Goal: Transaction & Acquisition: Purchase product/service

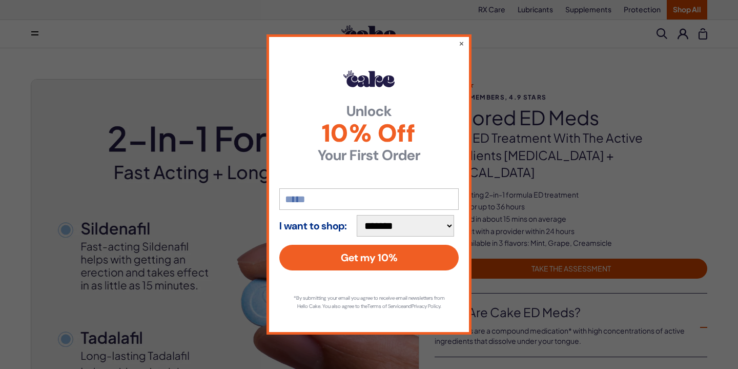
click at [299, 195] on input "email" at bounding box center [368, 199] width 179 height 22
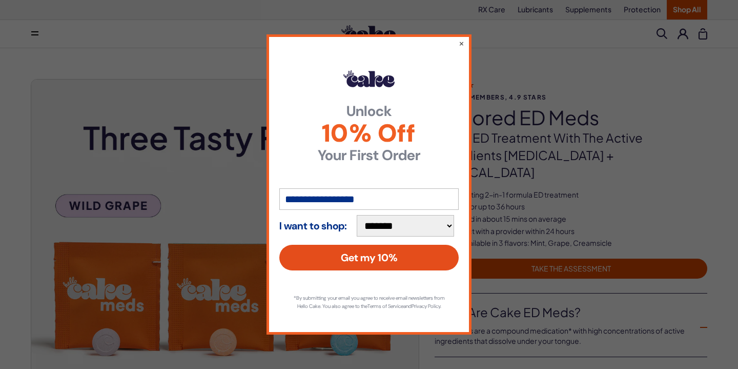
type input "**********"
click at [327, 254] on button "Get my 10%" at bounding box center [368, 258] width 179 height 26
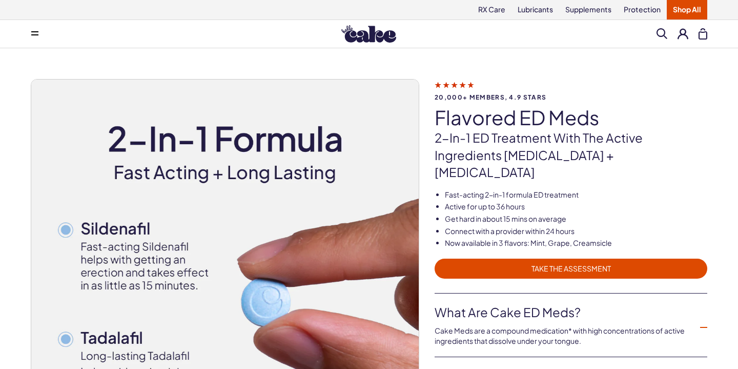
click at [555, 263] on span "TAKE THE ASSESSMENT" at bounding box center [571, 269] width 260 height 12
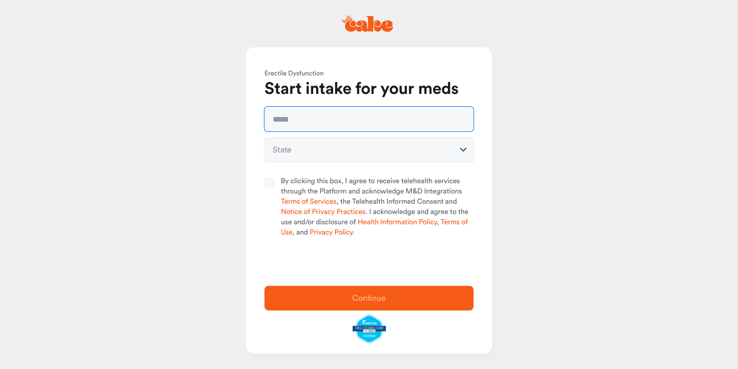
click at [315, 125] on input "text" at bounding box center [369, 119] width 209 height 25
type input "**********"
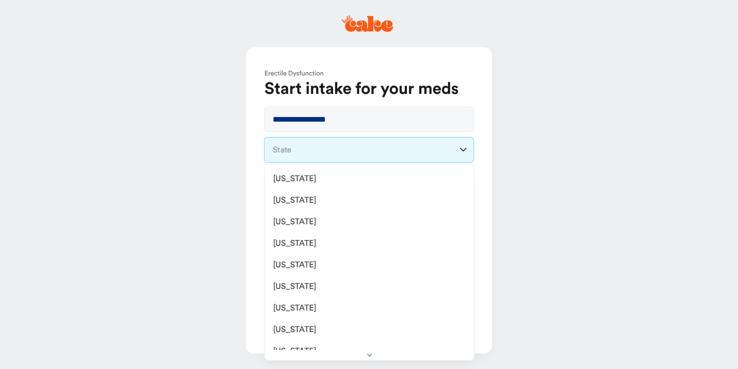
click at [291, 149] on html "**********" at bounding box center [369, 184] width 738 height 369
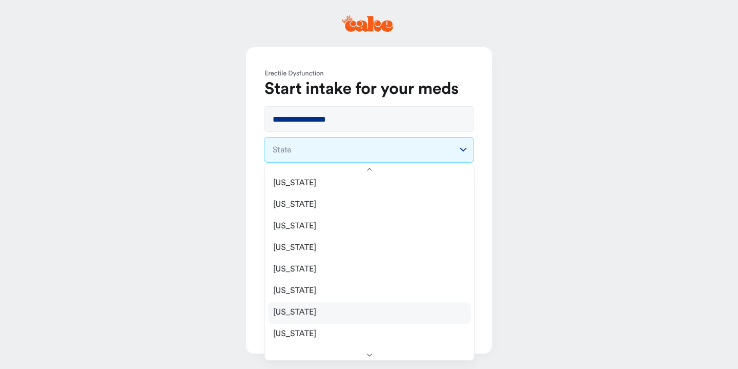
scroll to position [636, 0]
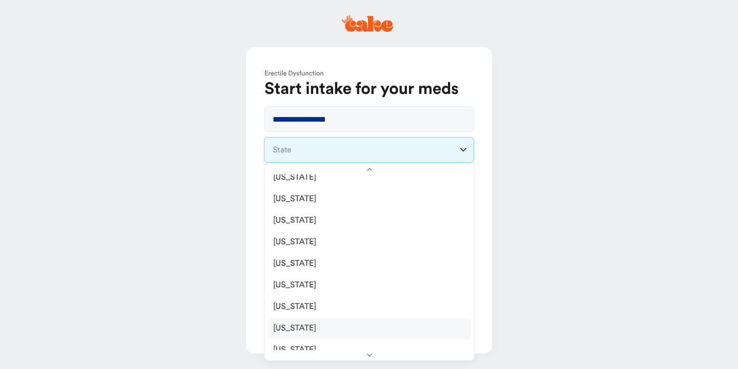
select select "**"
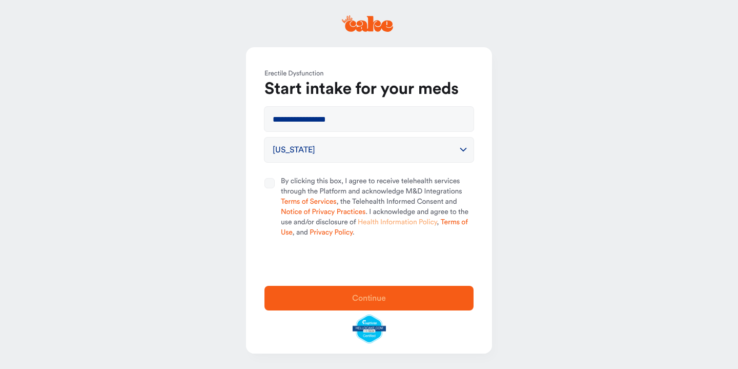
scroll to position [0, 0]
click at [271, 184] on button "By clicking this box, I agree to receive telehealth services through the Platfo…" at bounding box center [270, 183] width 10 height 10
click at [356, 301] on span "Continue" at bounding box center [369, 298] width 34 height 8
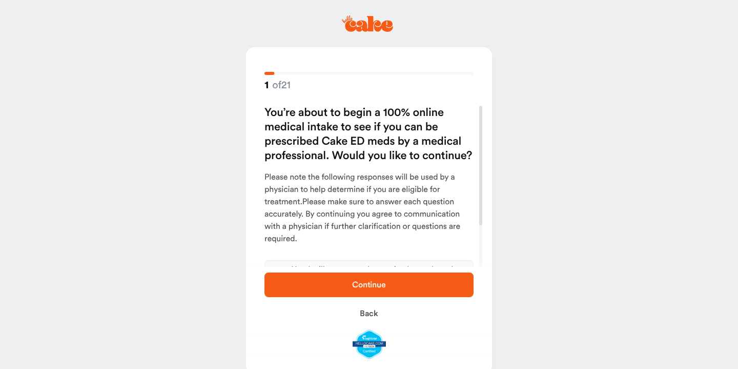
click at [353, 282] on span "Continue" at bounding box center [369, 284] width 34 height 8
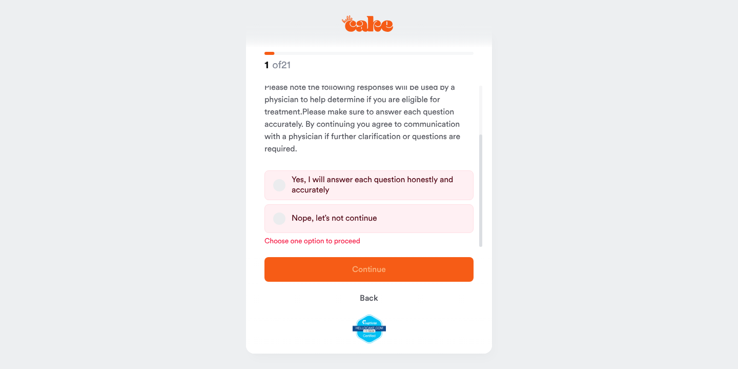
scroll to position [70, 0]
click at [279, 185] on button "Yes, I will answer each question honestly and accurately" at bounding box center [279, 185] width 12 height 12
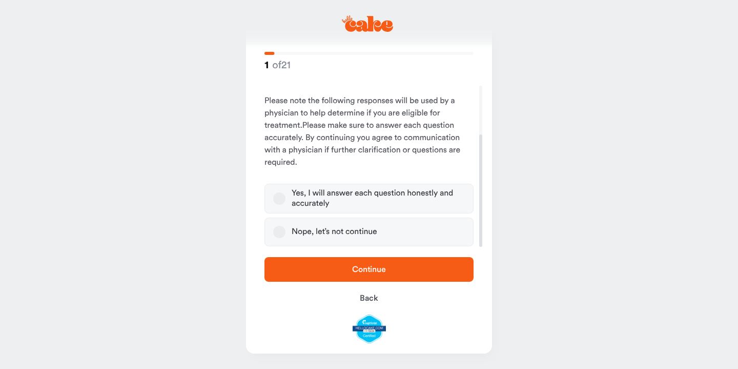
scroll to position [56, 0]
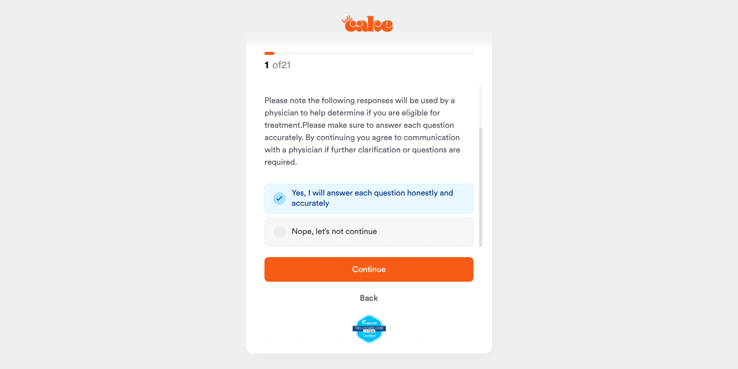
click at [382, 271] on span "Continue" at bounding box center [369, 269] width 34 height 8
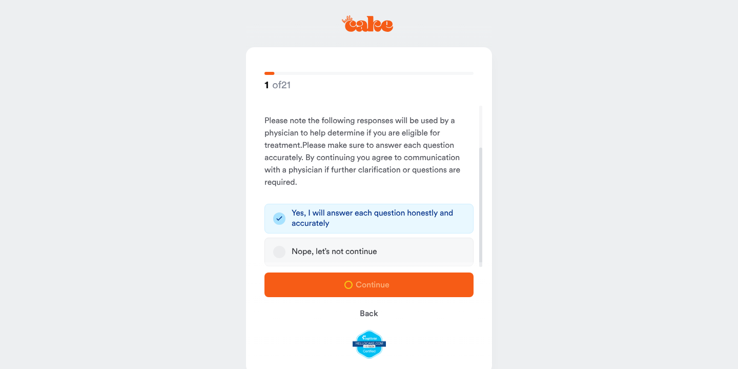
scroll to position [0, 0]
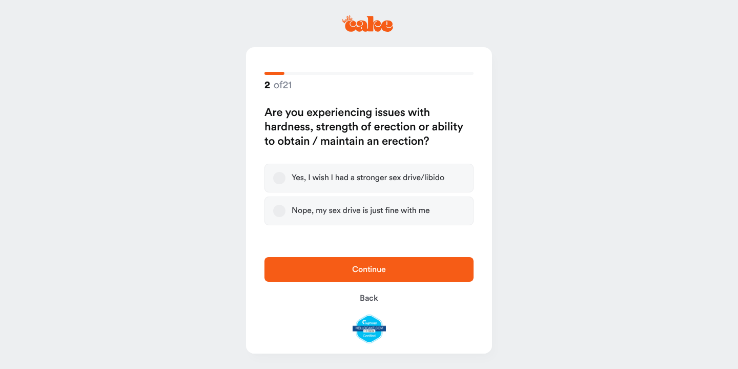
click at [284, 179] on button "Yes, I wish I had a stronger sex drive/libido" at bounding box center [279, 178] width 12 height 12
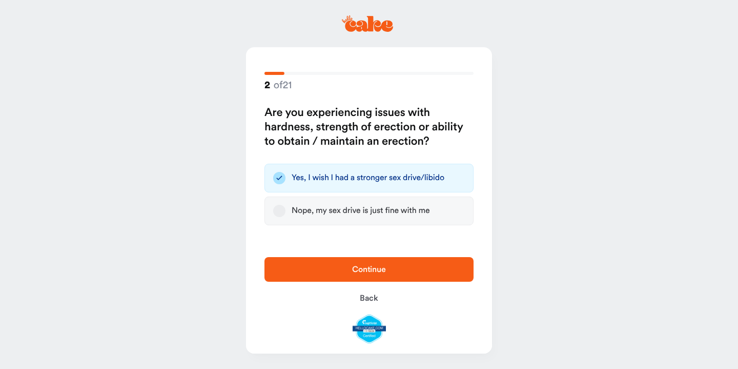
click at [358, 267] on span "Continue" at bounding box center [369, 269] width 34 height 8
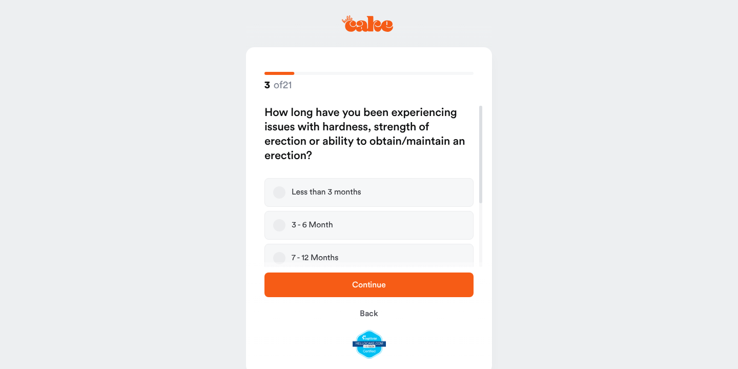
click at [284, 259] on button "7 - 12 Months" at bounding box center [279, 258] width 12 height 12
click at [334, 286] on span "Continue" at bounding box center [369, 284] width 176 height 12
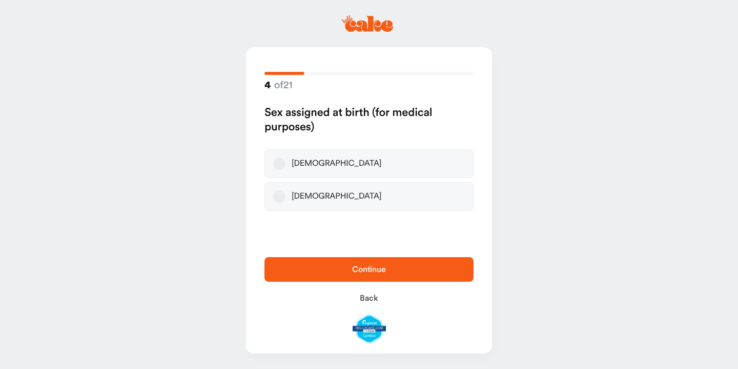
click at [282, 167] on button "Male" at bounding box center [279, 163] width 12 height 12
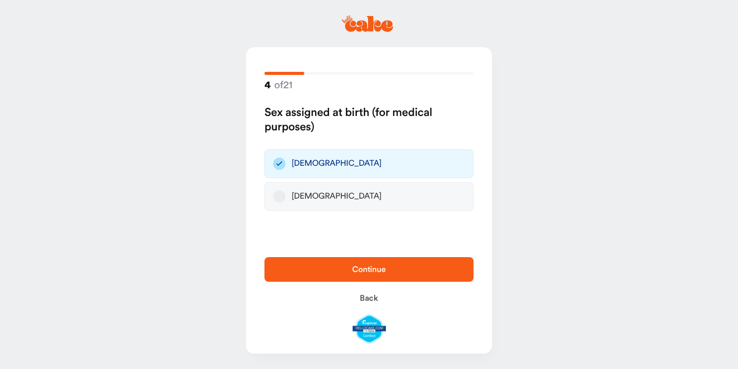
click at [329, 272] on span "Continue" at bounding box center [369, 269] width 176 height 12
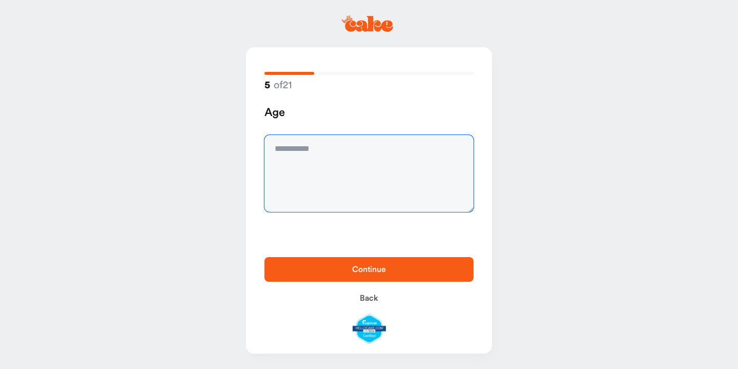
click at [289, 154] on textarea at bounding box center [369, 173] width 209 height 77
type textarea "**"
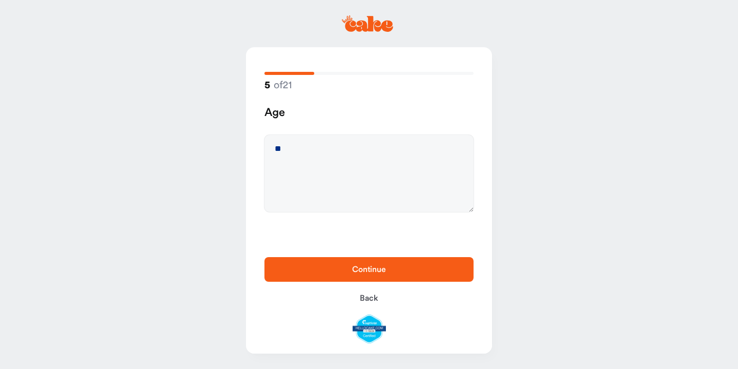
click at [336, 270] on span "Continue" at bounding box center [369, 269] width 176 height 12
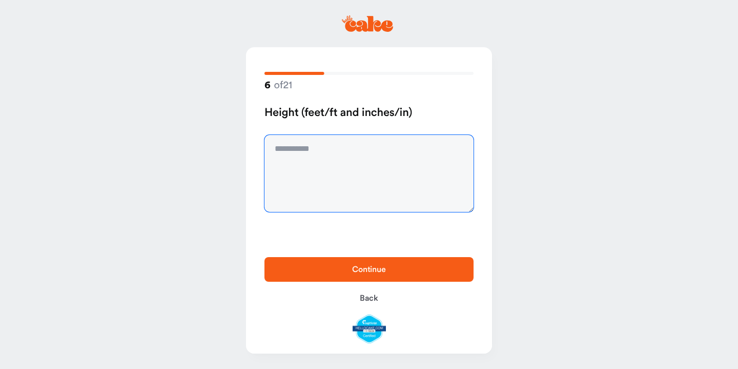
click at [314, 148] on textarea at bounding box center [369, 173] width 209 height 77
type textarea "****"
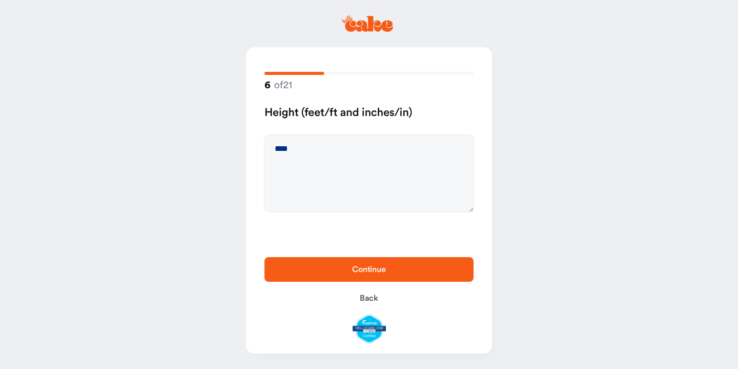
click at [357, 267] on span "Continue" at bounding box center [369, 269] width 34 height 8
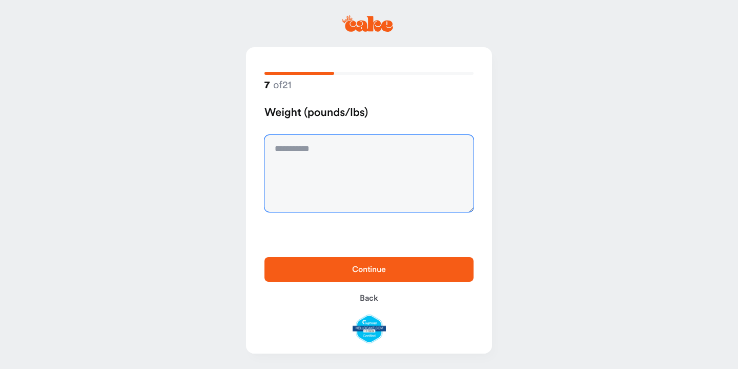
click at [292, 150] on textarea at bounding box center [369, 173] width 209 height 77
type textarea "***"
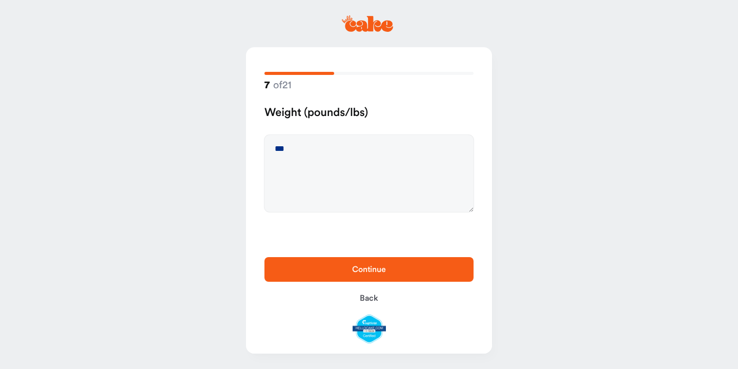
click at [347, 262] on button "Continue" at bounding box center [369, 269] width 209 height 25
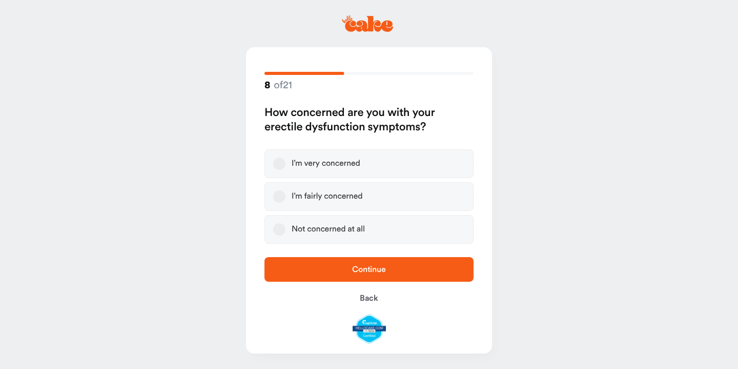
click at [279, 193] on button "I’m fairly concerned" at bounding box center [279, 196] width 12 height 12
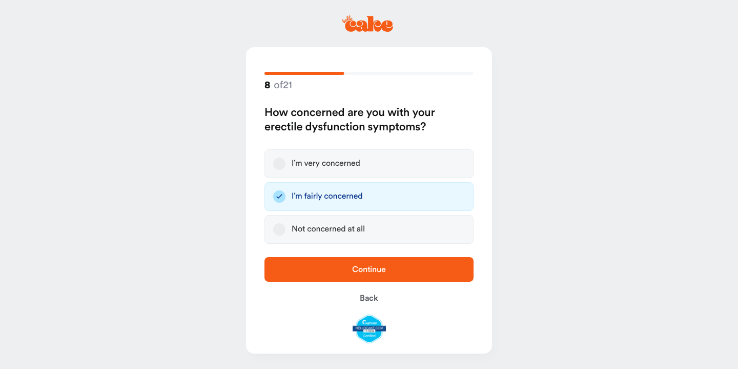
click at [350, 269] on span "Continue" at bounding box center [369, 269] width 176 height 12
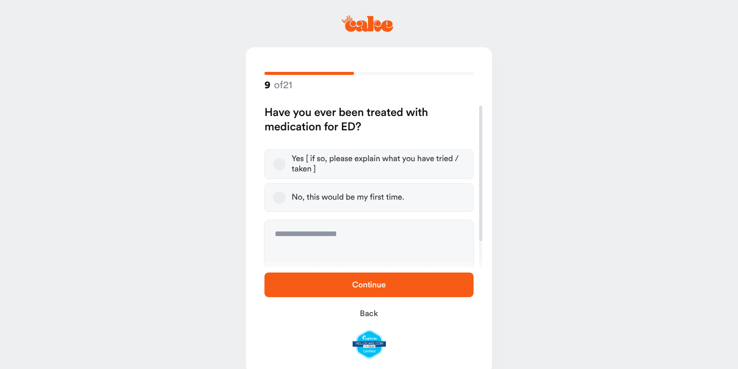
click at [279, 164] on button "Yes [ if so, please explain what you have tried / taken ]" at bounding box center [279, 164] width 12 height 12
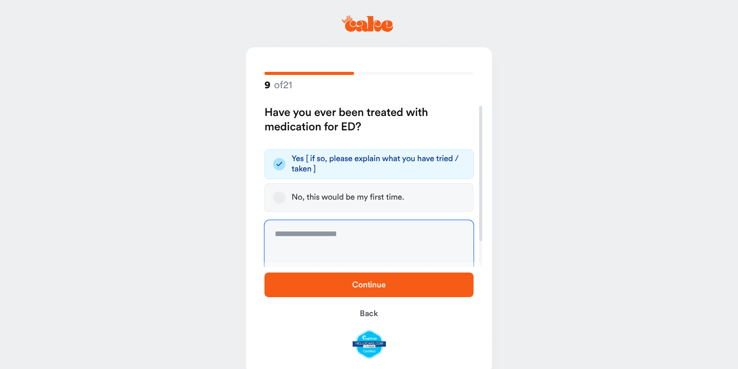
click at [289, 237] on textarea at bounding box center [369, 258] width 209 height 77
type textarea "**********"
click at [385, 283] on span "Continue" at bounding box center [369, 284] width 34 height 8
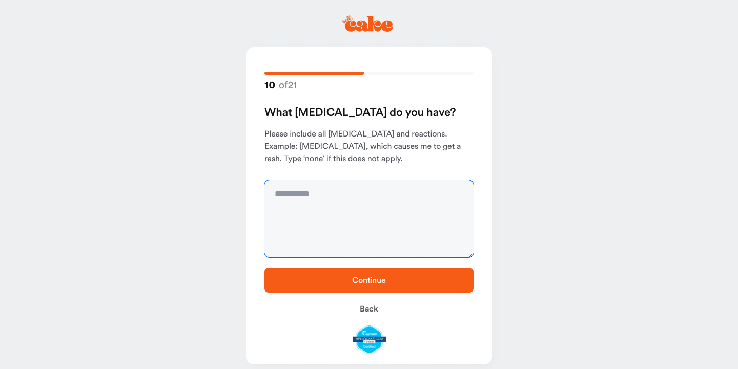
click at [330, 199] on textarea at bounding box center [369, 218] width 209 height 77
type textarea "****"
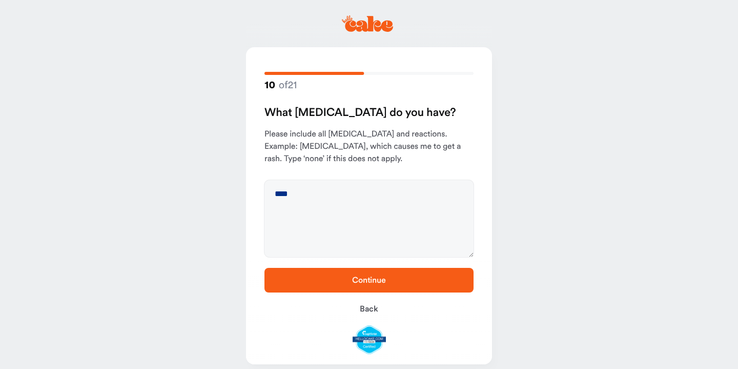
click at [378, 283] on span "Continue" at bounding box center [369, 280] width 34 height 8
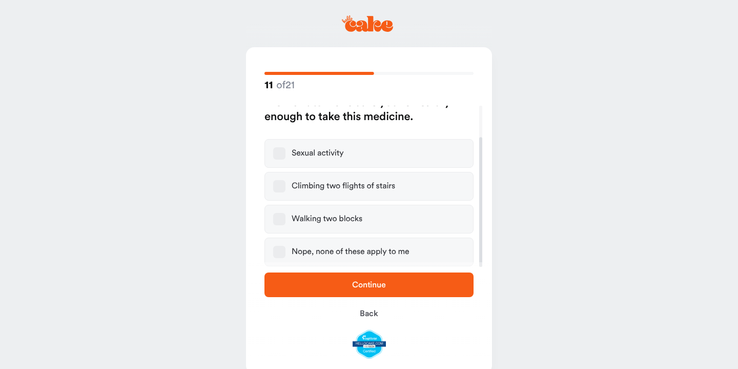
scroll to position [39, 0]
click at [284, 253] on button "Nope, none of these apply to me" at bounding box center [279, 252] width 12 height 12
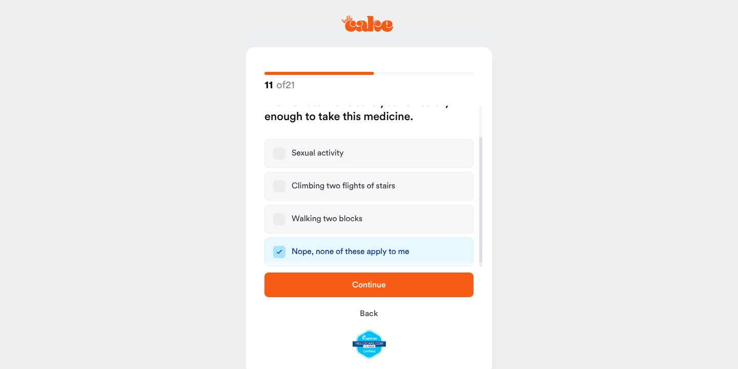
click at [331, 281] on span "Continue" at bounding box center [369, 284] width 176 height 12
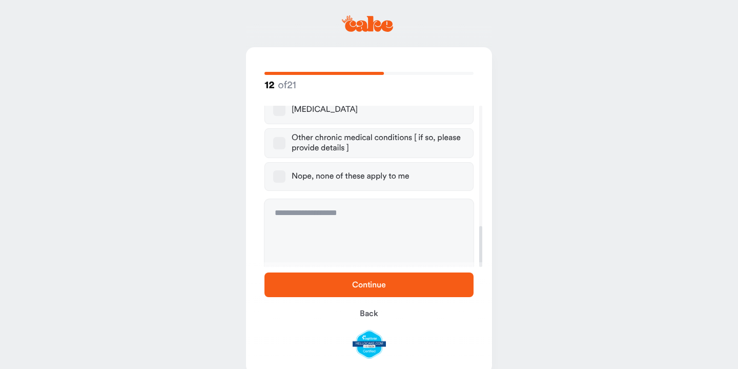
scroll to position [475, 0]
click at [280, 171] on button "Nope, none of these apply to me" at bounding box center [279, 177] width 12 height 12
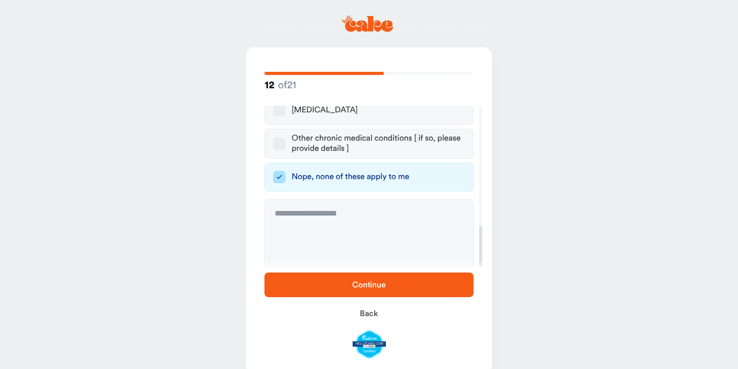
click at [367, 288] on span "Continue" at bounding box center [369, 284] width 34 height 8
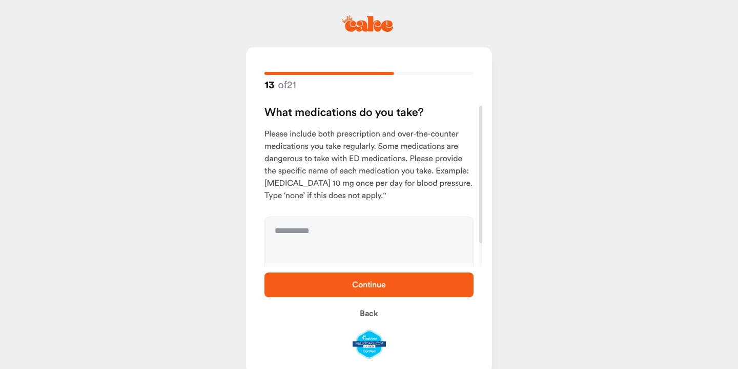
scroll to position [0, 0]
click at [318, 228] on textarea at bounding box center [369, 255] width 209 height 77
type textarea "****"
click at [346, 284] on span "Continue" at bounding box center [369, 284] width 176 height 12
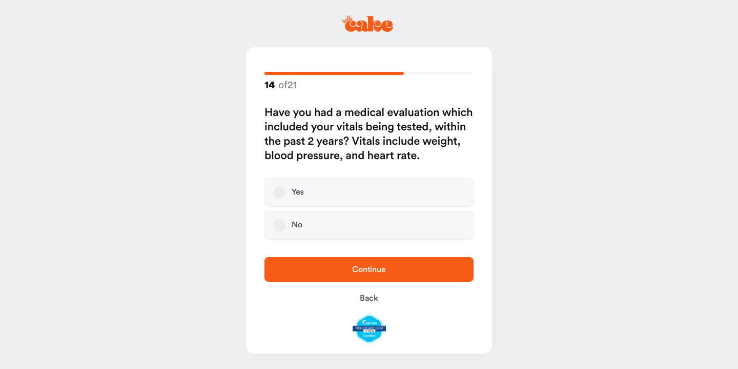
click at [280, 195] on button "Yes" at bounding box center [279, 192] width 12 height 12
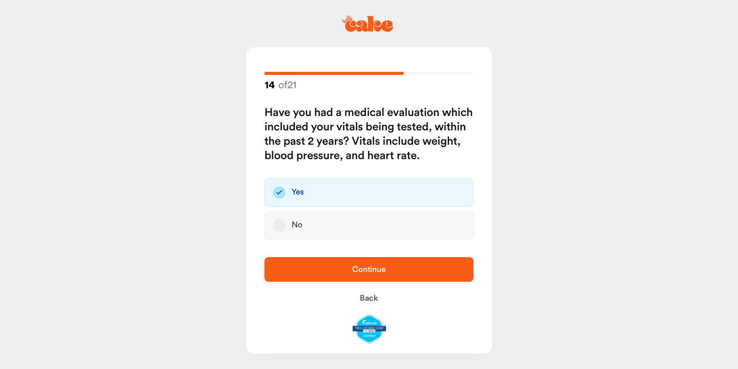
click at [332, 266] on span "Continue" at bounding box center [369, 269] width 176 height 12
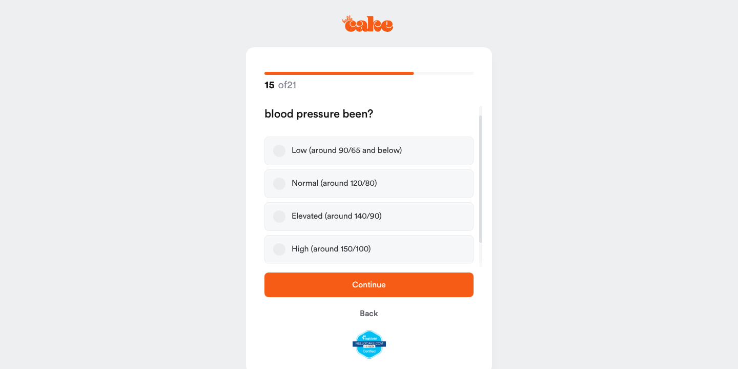
scroll to position [16, 0]
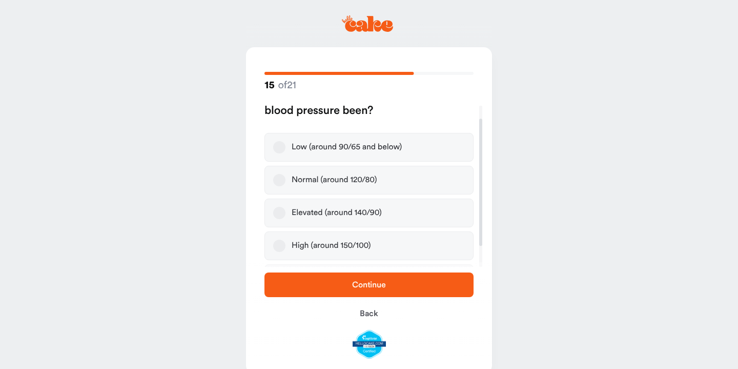
click at [279, 180] on button "Normal (around 120/80)" at bounding box center [279, 180] width 12 height 12
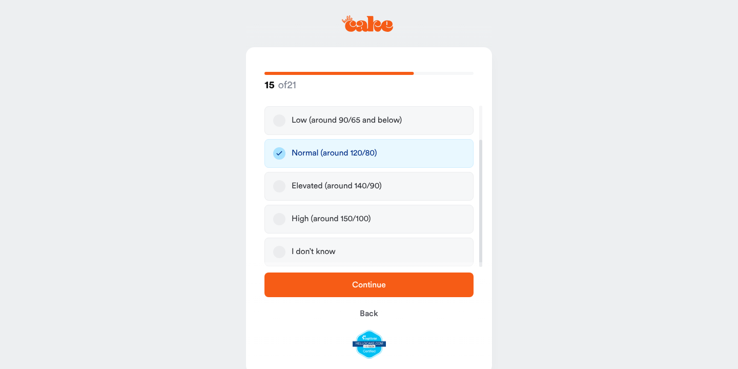
scroll to position [43, 0]
click at [357, 285] on span "Continue" at bounding box center [369, 284] width 34 height 8
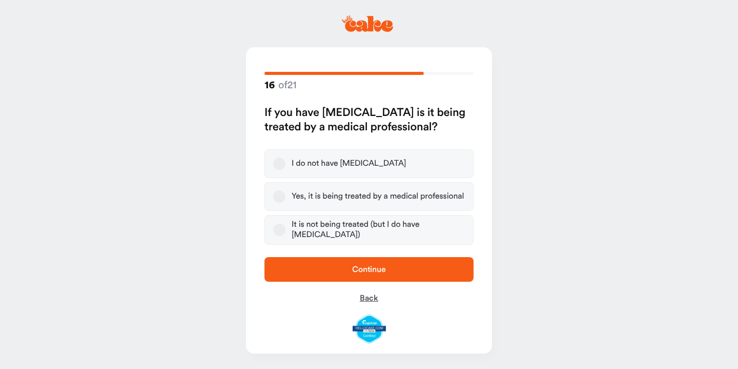
scroll to position [0, 0]
click at [280, 164] on button "I do not have high blood pressure" at bounding box center [279, 163] width 12 height 12
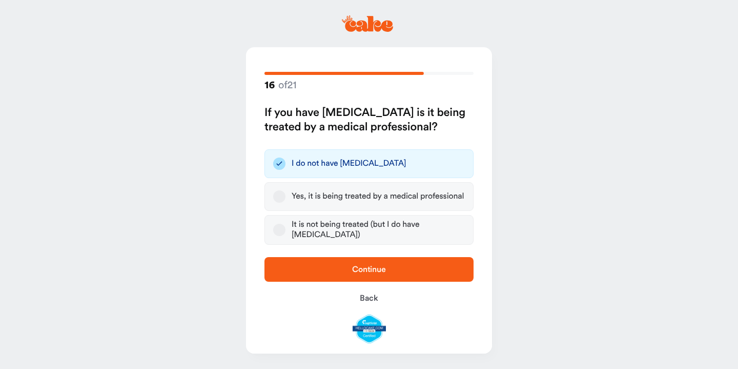
click at [359, 270] on span "Continue" at bounding box center [369, 269] width 34 height 8
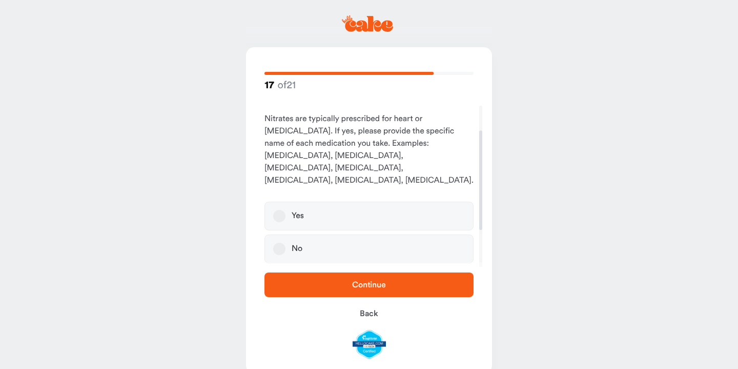
scroll to position [46, 0]
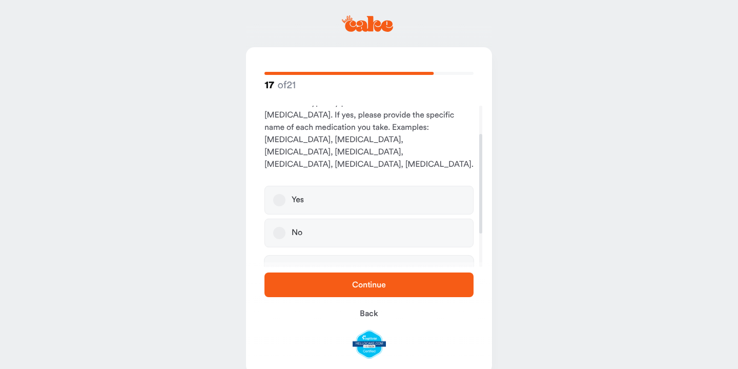
click at [279, 227] on button "No" at bounding box center [279, 233] width 12 height 12
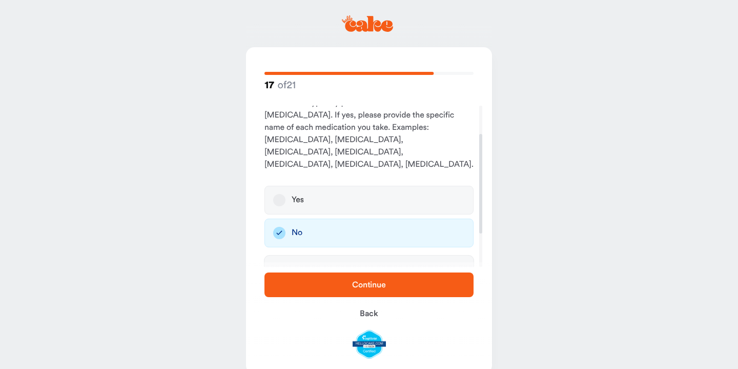
click at [395, 286] on span "Continue" at bounding box center [369, 284] width 176 height 12
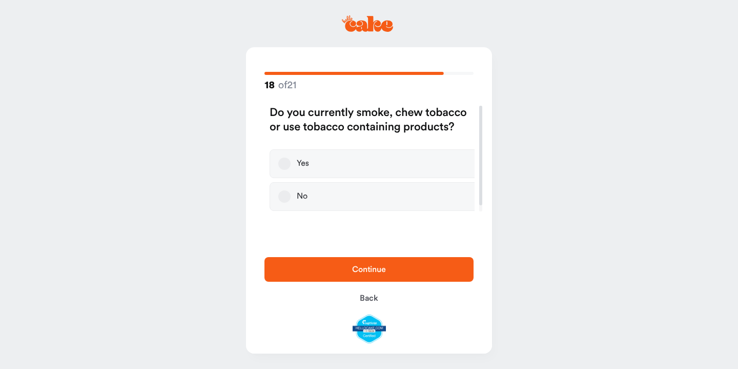
scroll to position [0, 0]
click at [285, 196] on button "No" at bounding box center [279, 196] width 12 height 12
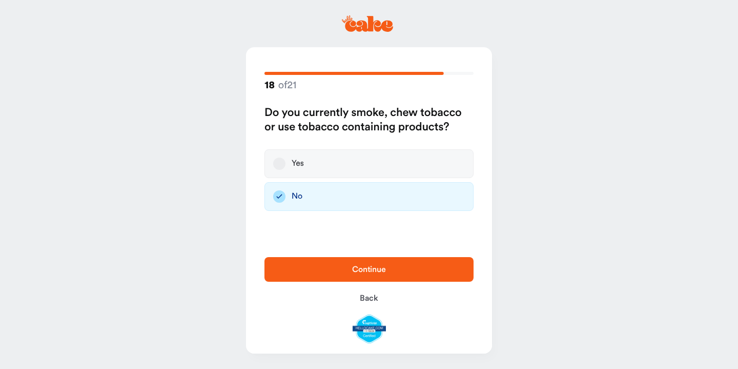
click at [375, 267] on span "Continue" at bounding box center [369, 269] width 34 height 8
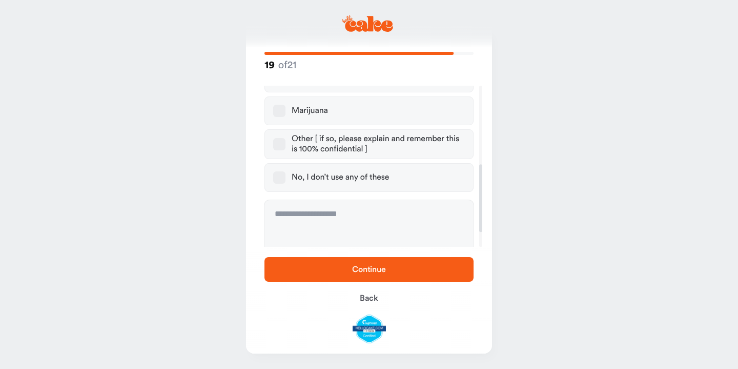
scroll to position [199, 0]
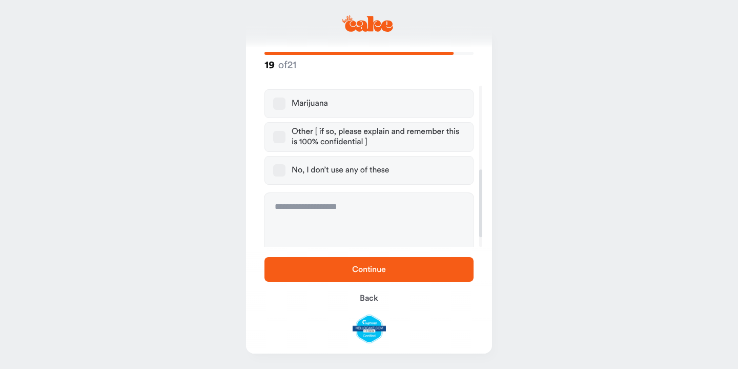
click at [278, 171] on button "No, I don’t use any of these" at bounding box center [279, 170] width 12 height 12
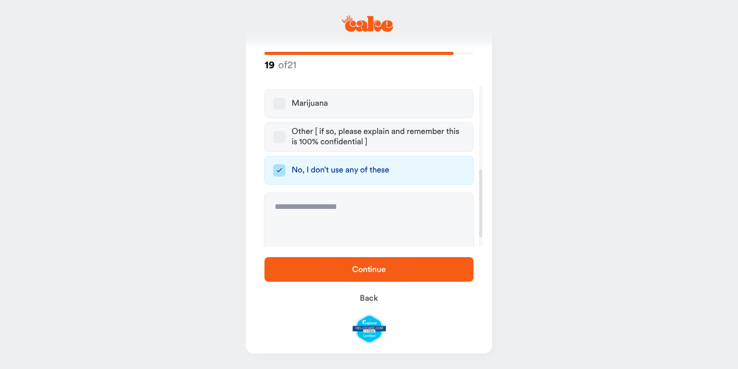
click at [337, 270] on span "Continue" at bounding box center [369, 269] width 176 height 12
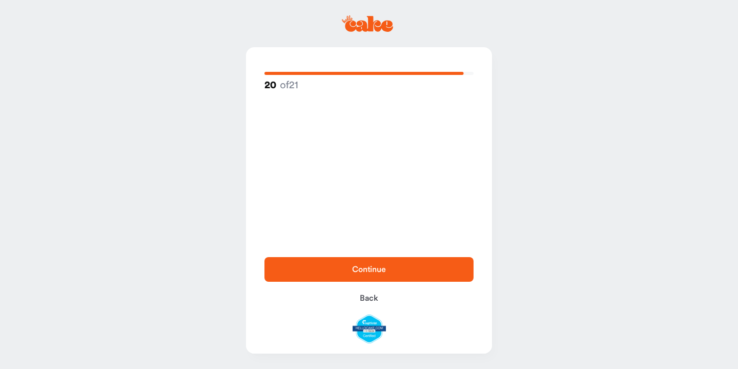
scroll to position [0, 0]
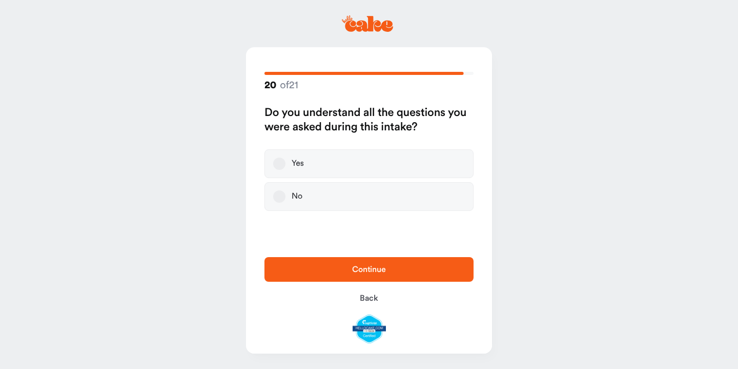
click at [279, 165] on button "Yes" at bounding box center [279, 163] width 12 height 12
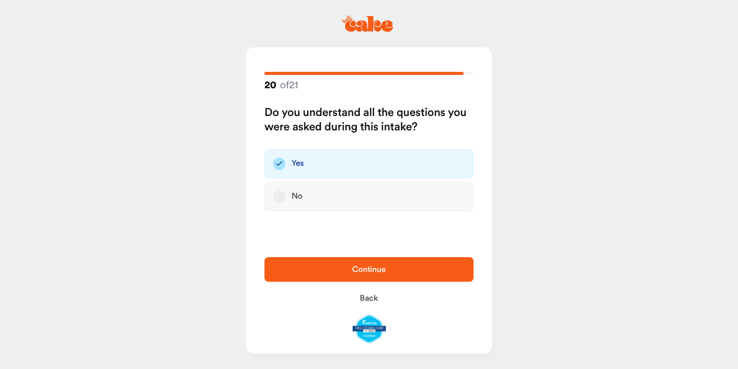
click at [346, 265] on span "Continue" at bounding box center [369, 269] width 176 height 12
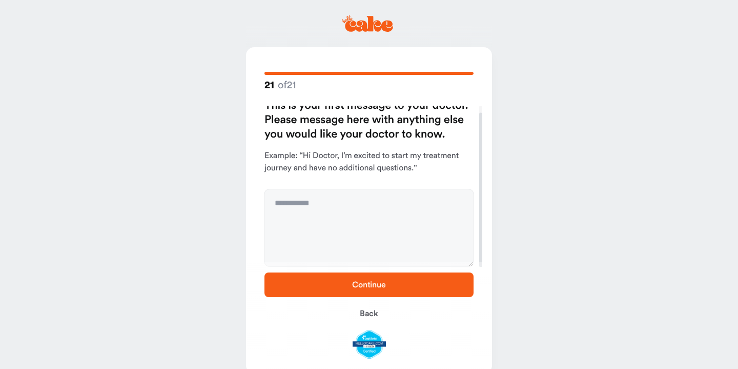
scroll to position [7, 0]
click at [348, 283] on span "Continue" at bounding box center [369, 284] width 176 height 12
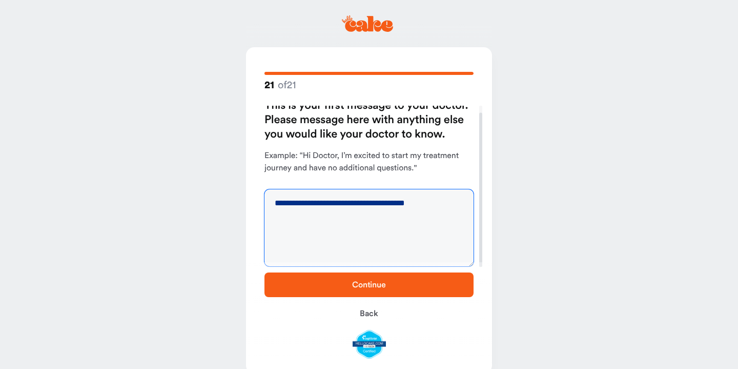
type textarea "**********"
click at [361, 278] on button "Continue" at bounding box center [369, 284] width 209 height 25
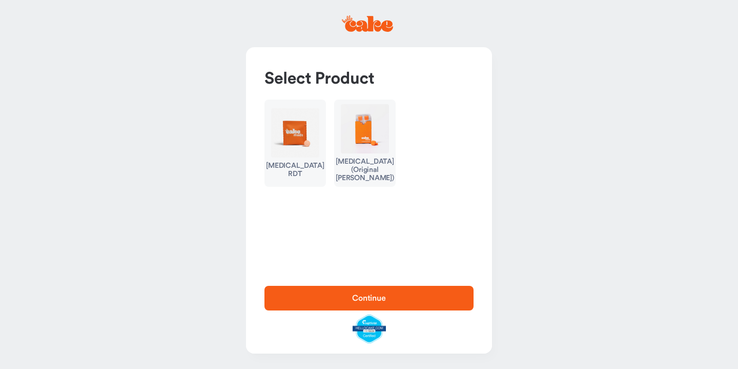
click at [293, 133] on img "button" at bounding box center [295, 132] width 48 height 49
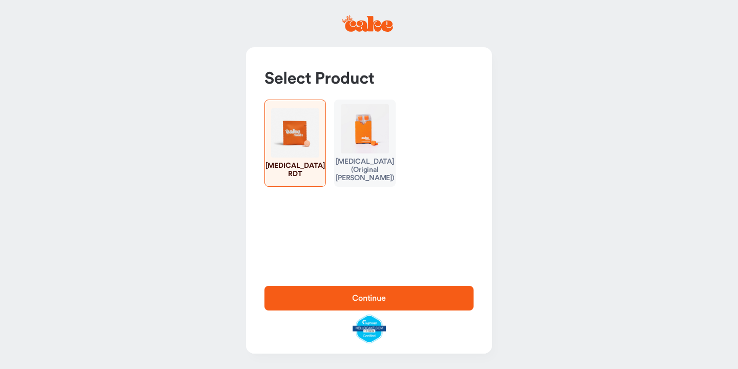
click at [355, 149] on img "button" at bounding box center [365, 128] width 48 height 49
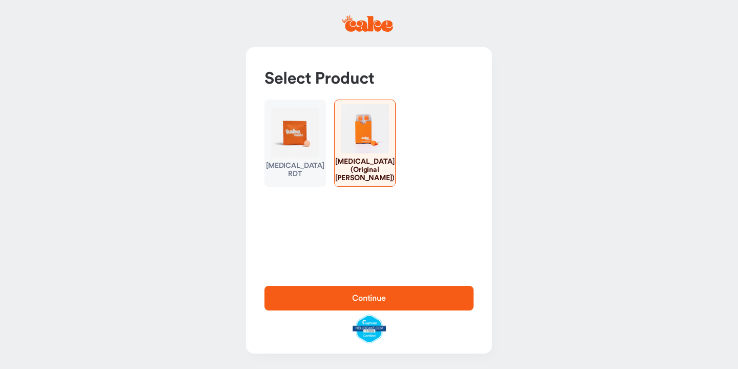
click at [302, 135] on img "button" at bounding box center [295, 132] width 48 height 49
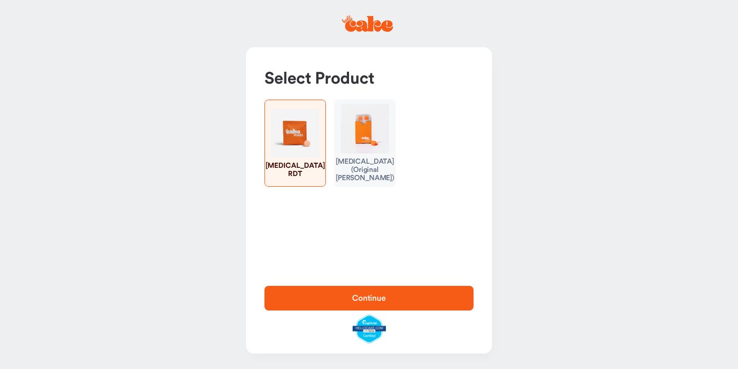
click at [378, 294] on span "Continue" at bounding box center [369, 298] width 34 height 8
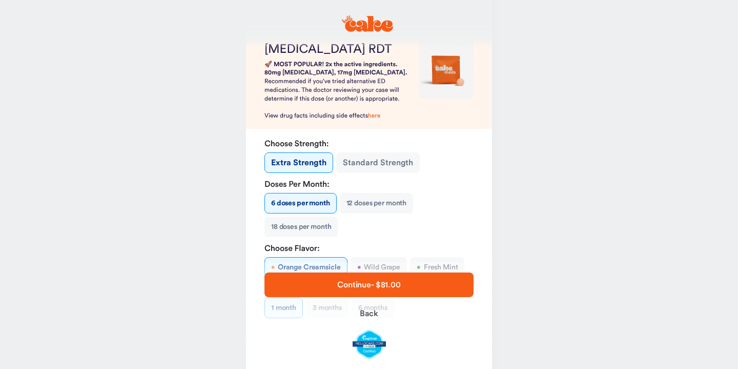
scroll to position [67, 0]
click at [382, 154] on button "Standard Strength" at bounding box center [378, 162] width 84 height 21
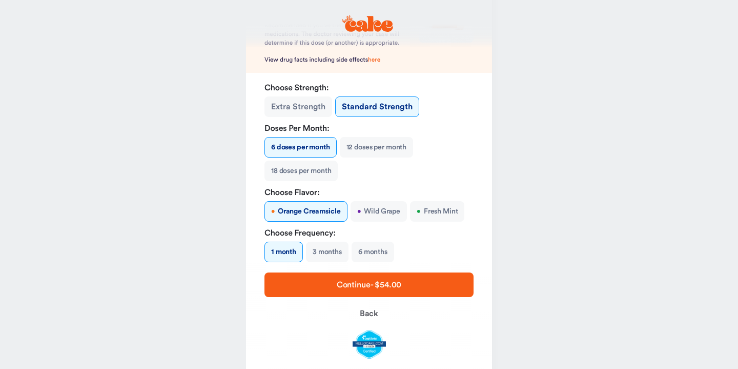
scroll to position [125, 0]
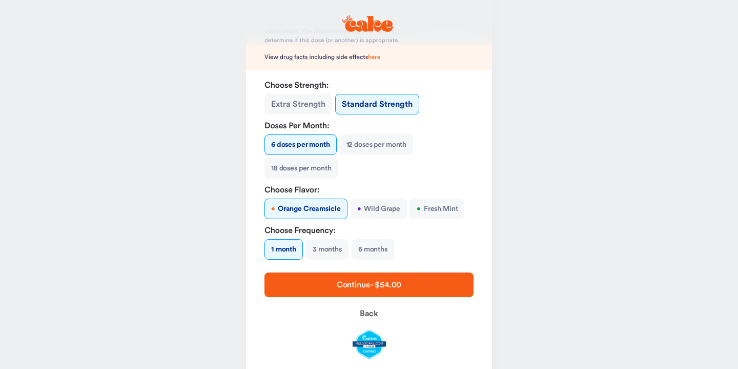
click at [363, 139] on button "12 doses per month" at bounding box center [376, 144] width 73 height 21
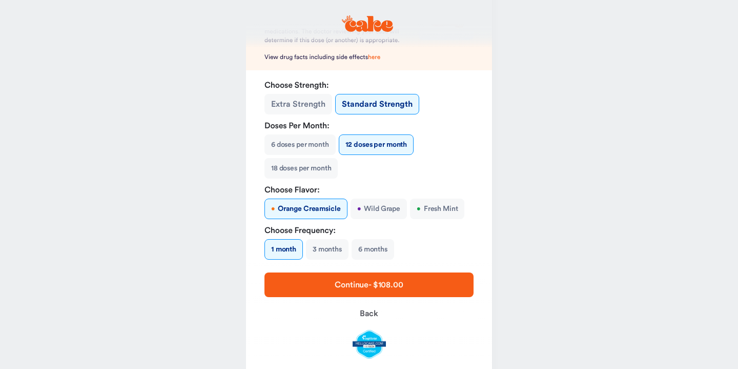
click at [312, 142] on button "6 doses per month" at bounding box center [300, 144] width 71 height 21
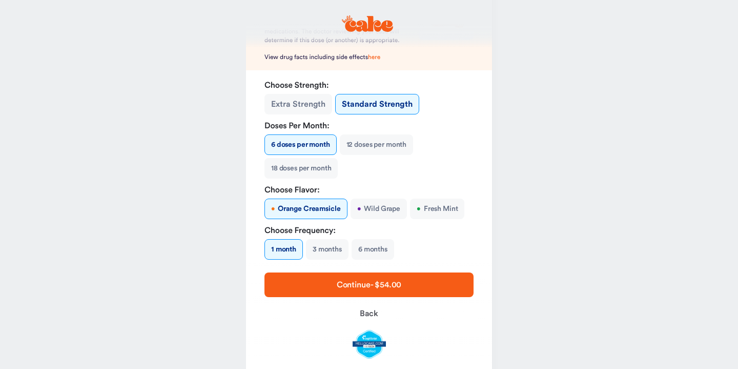
click at [326, 248] on button "3 months" at bounding box center [327, 249] width 43 height 21
click at [282, 241] on button "1 month" at bounding box center [284, 249] width 38 height 21
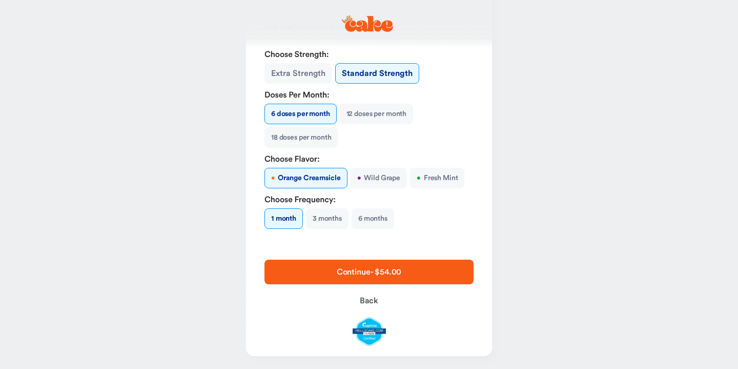
scroll to position [155, 0]
click at [391, 269] on span "Continue - $54.00" at bounding box center [369, 272] width 65 height 8
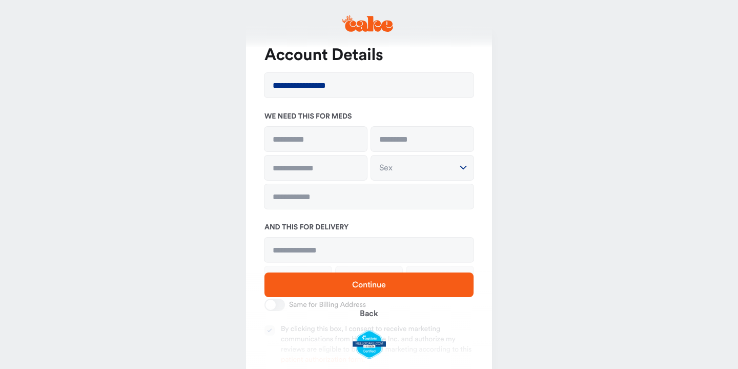
scroll to position [25, 0]
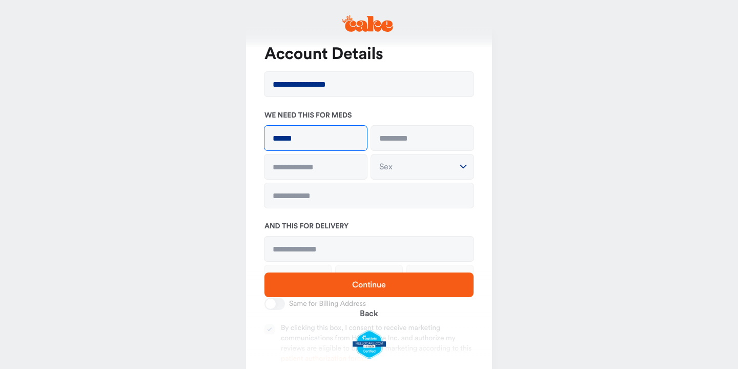
type input "******"
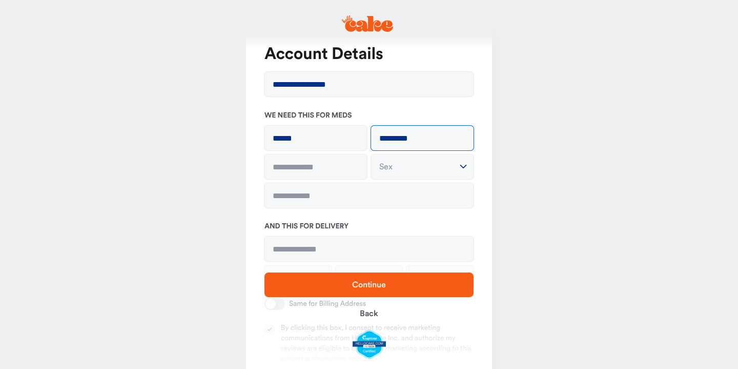
type input "*********"
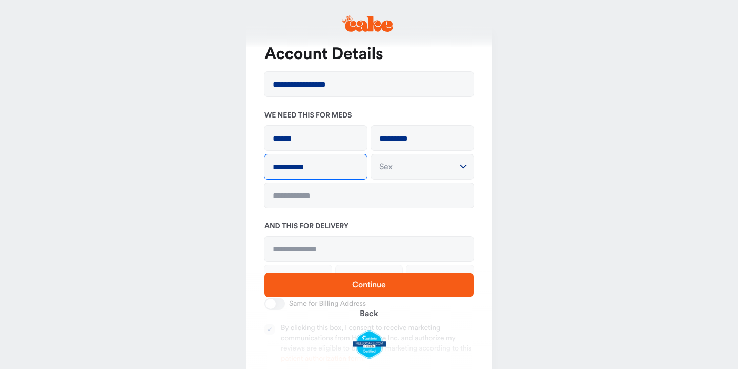
type input "**********"
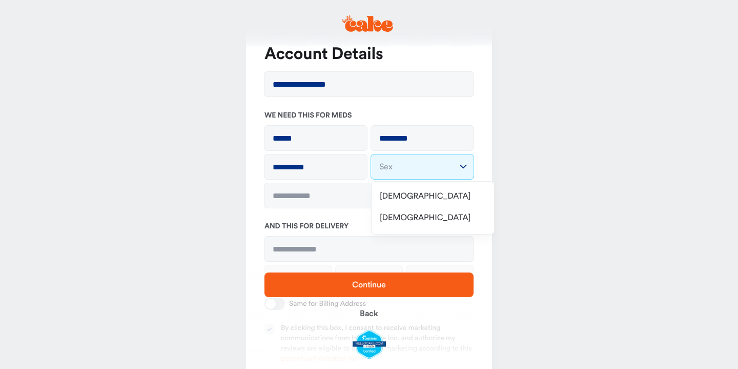
click at [433, 164] on html "**********" at bounding box center [369, 250] width 738 height 551
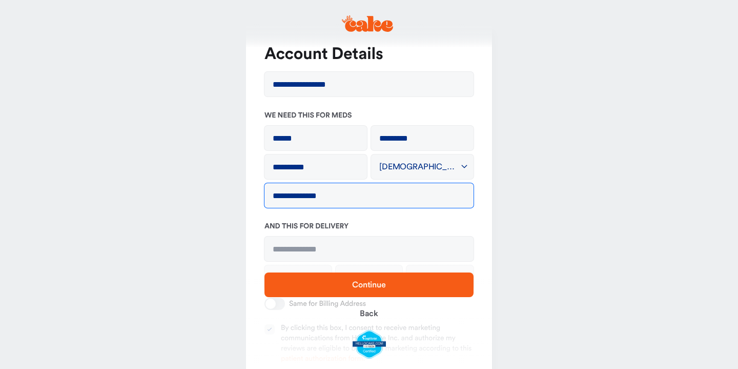
type input "**********"
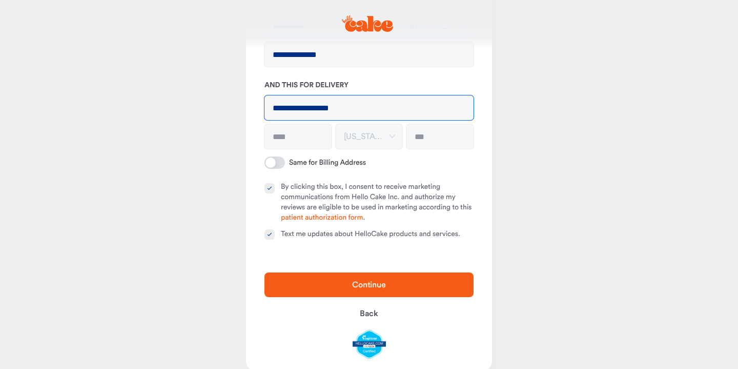
scroll to position [167, 0]
type input "**********"
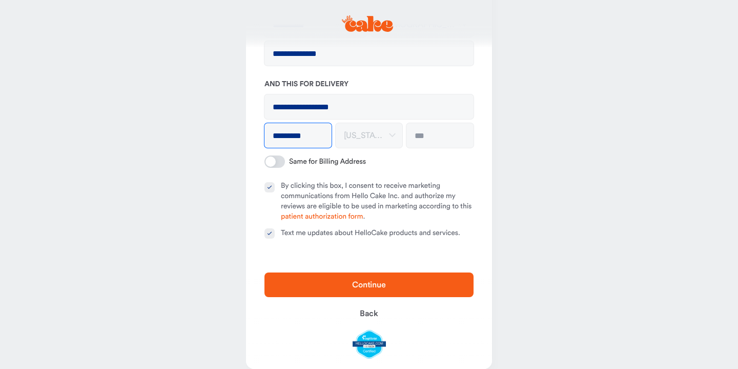
type input "*********"
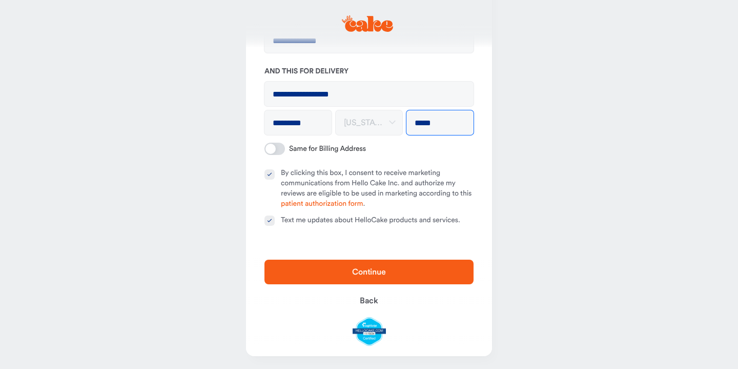
scroll to position [179, 0]
type input "*****"
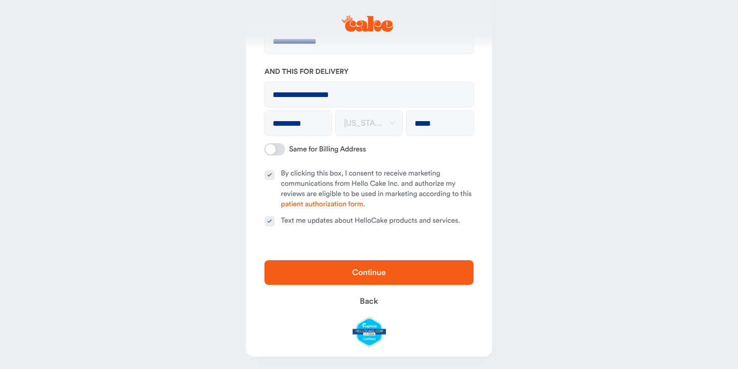
click at [375, 272] on span "Continue" at bounding box center [369, 272] width 34 height 8
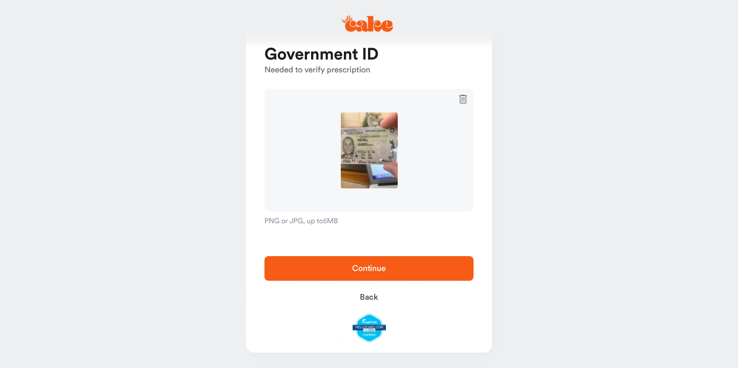
scroll to position [24, 0]
click at [382, 270] on span "Continue" at bounding box center [369, 268] width 34 height 8
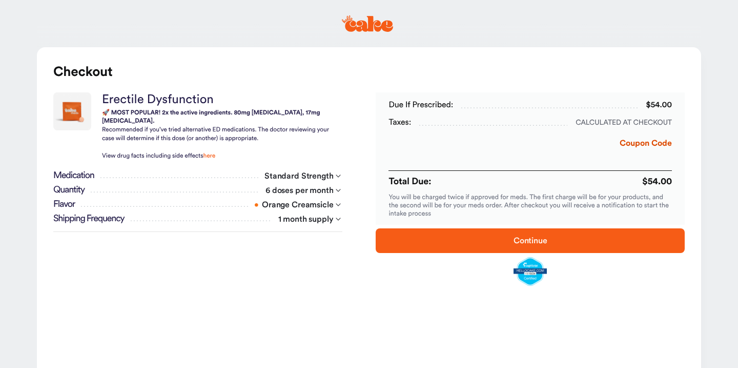
click at [640, 142] on button "Coupon Code" at bounding box center [646, 145] width 52 height 17
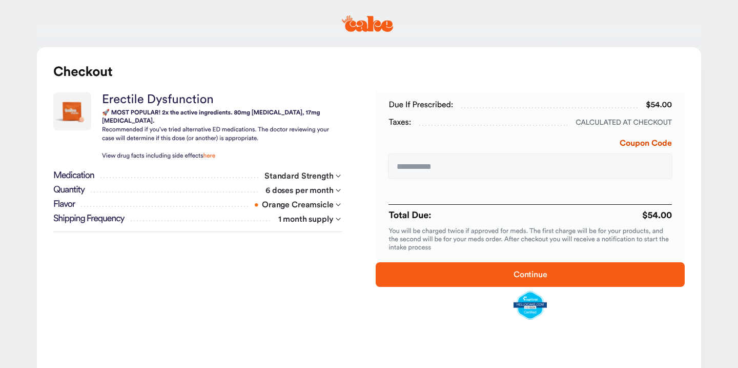
click at [541, 277] on span "Continue" at bounding box center [531, 274] width 34 height 8
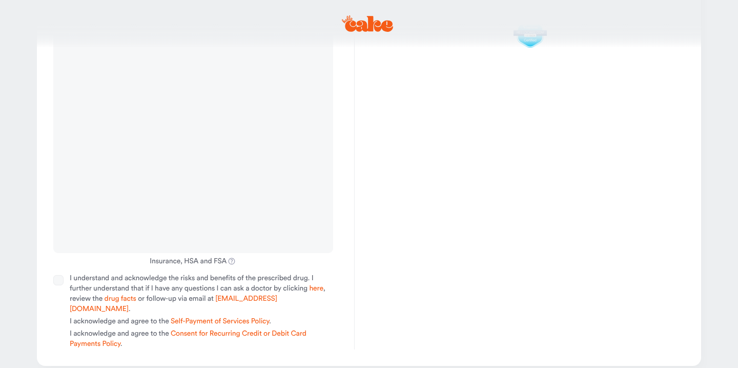
scroll to position [292, 0]
click at [61, 282] on button "I understand and acknowledge the risks and benefits of the prescribed drug. I f…" at bounding box center [58, 280] width 10 height 10
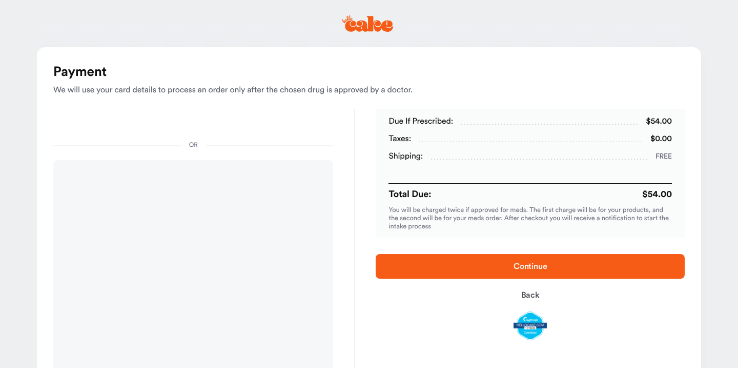
scroll to position [0, 0]
click at [541, 266] on span "Continue" at bounding box center [531, 266] width 34 height 8
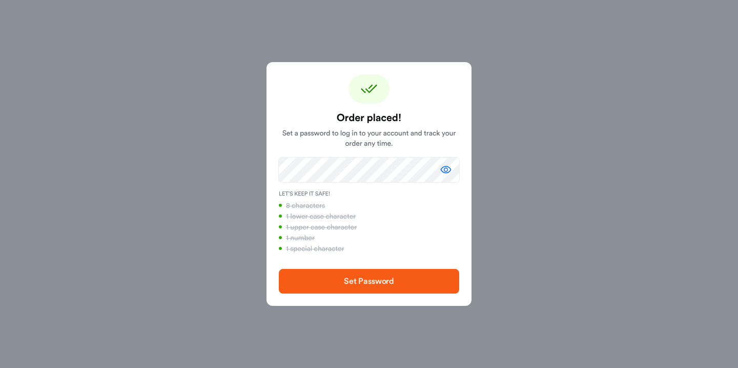
click at [407, 286] on span "Set Password" at bounding box center [369, 281] width 148 height 12
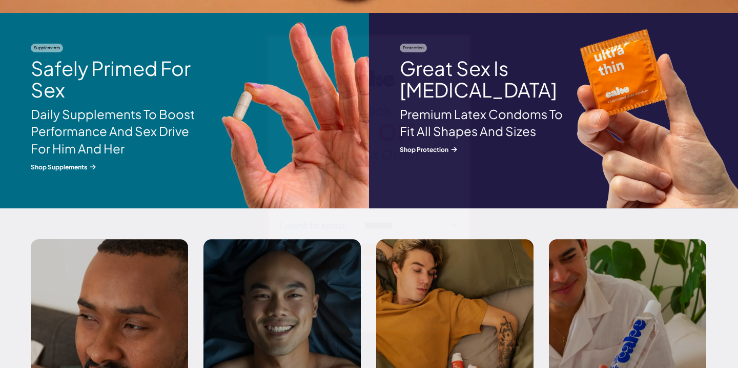
scroll to position [1340, 0]
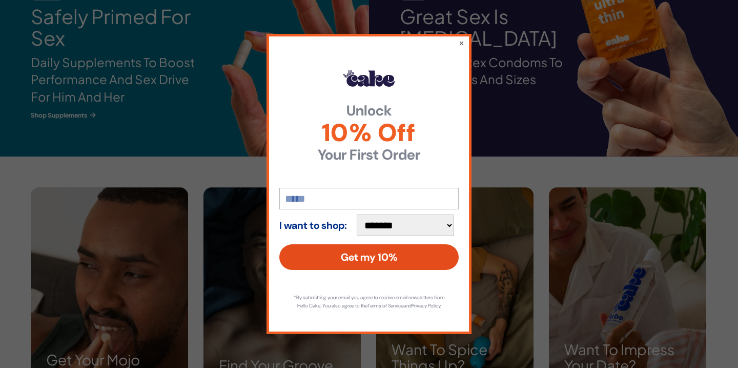
click at [407, 253] on button "Get my 10%" at bounding box center [368, 257] width 179 height 26
